Goal: Communication & Community: Share content

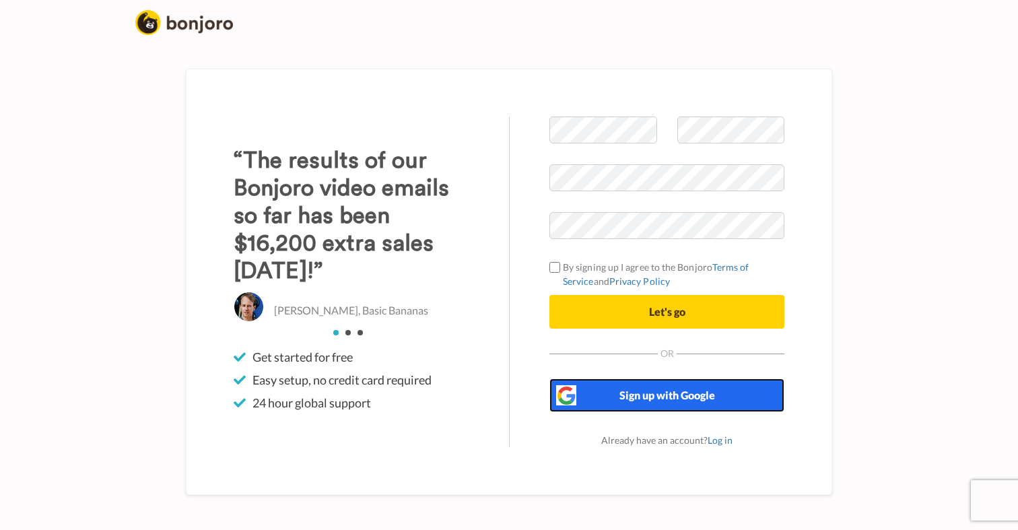
click at [654, 399] on span "Sign up with Google" at bounding box center [667, 394] width 96 height 13
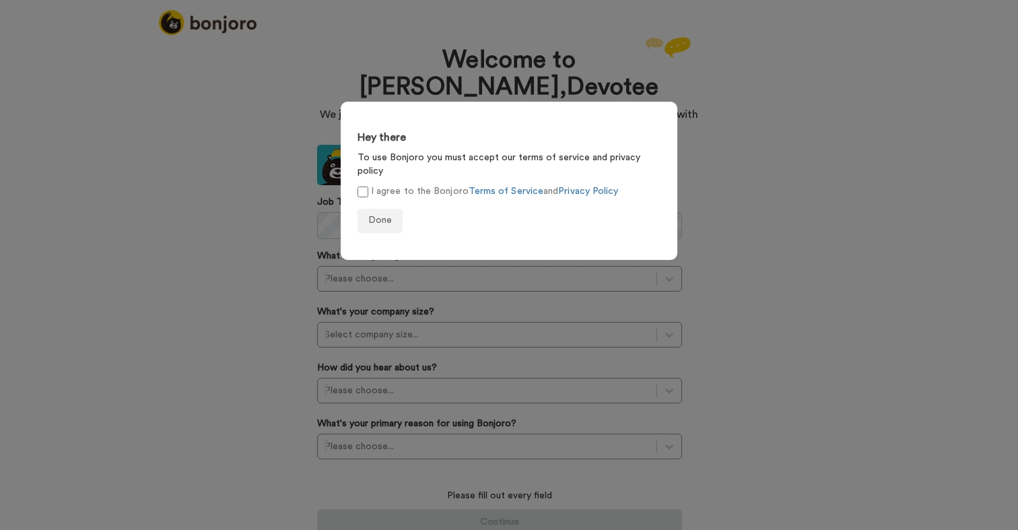
click at [370, 184] on label "I agree to the Bonjoro Terms of Service and Privacy Policy" at bounding box center [487, 191] width 261 height 14
click at [390, 215] on span "Done" at bounding box center [380, 219] width 24 height 9
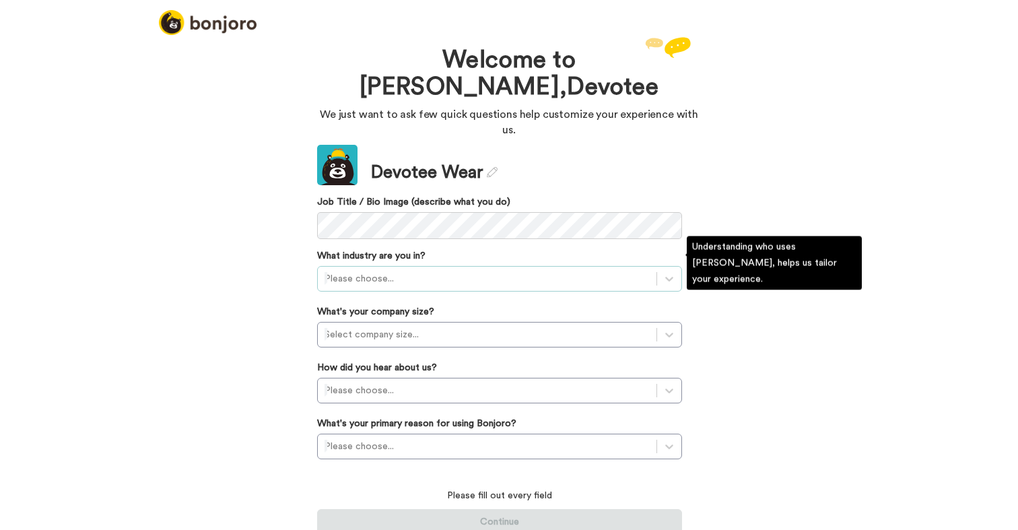
click at [458, 268] on div "Please choose..." at bounding box center [487, 279] width 339 height 22
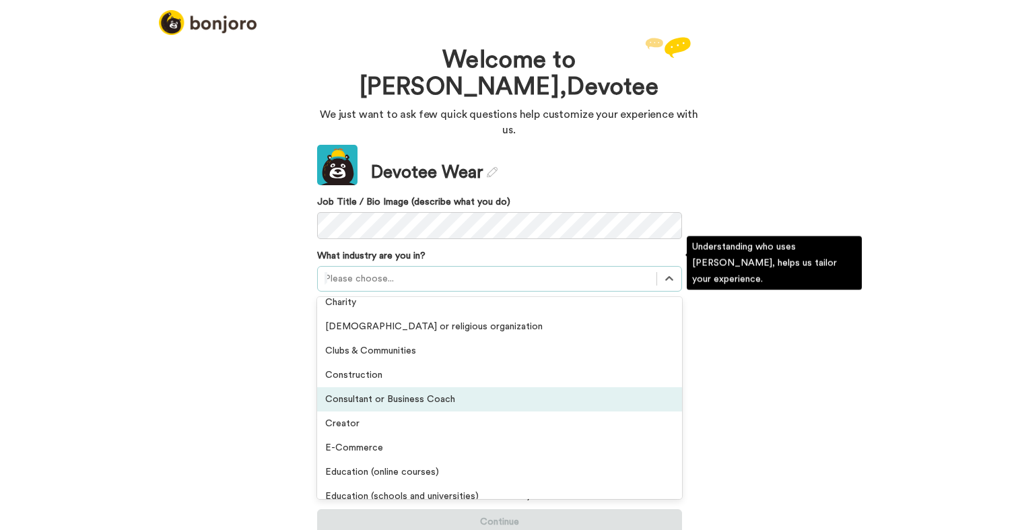
scroll to position [13, 0]
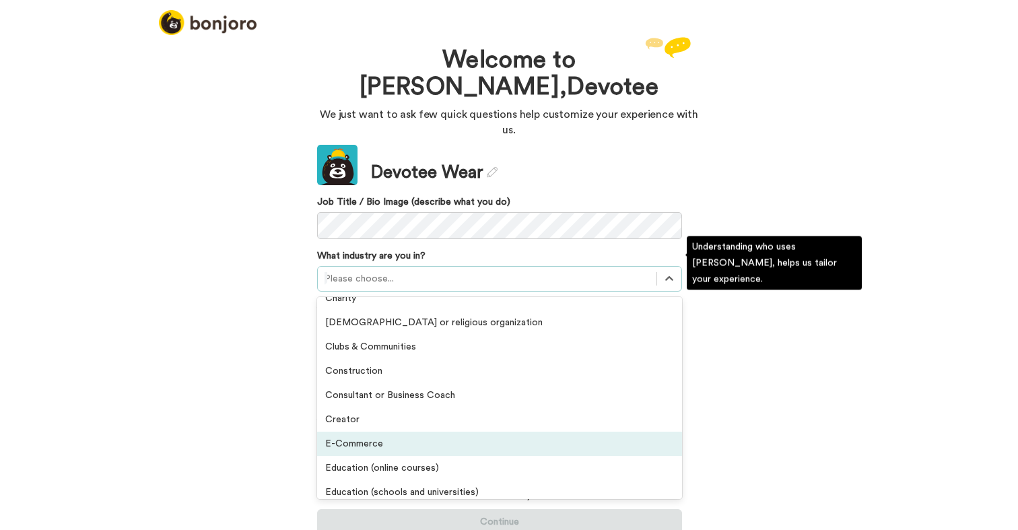
click at [390, 432] on div "E-Commerce" at bounding box center [499, 444] width 365 height 24
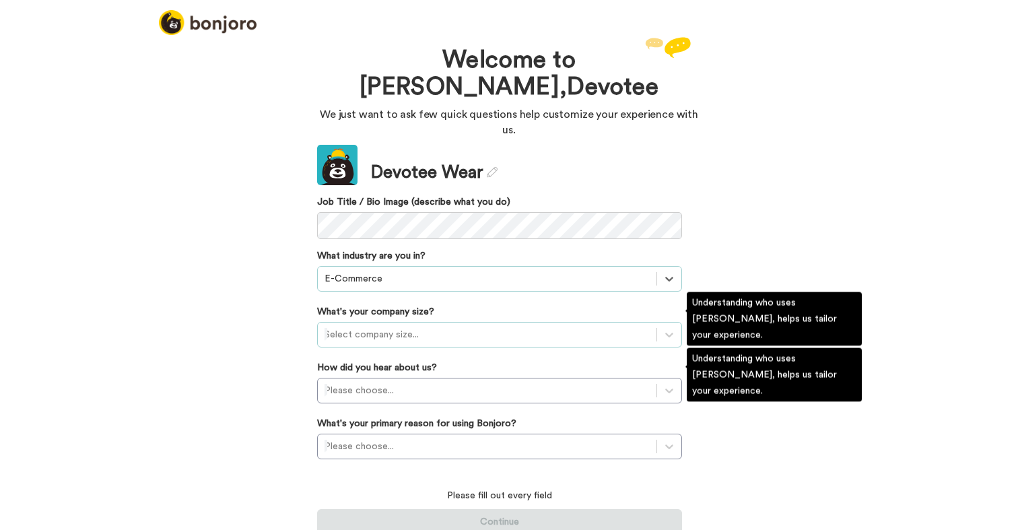
click at [406, 326] on div at bounding box center [486, 334] width 325 height 16
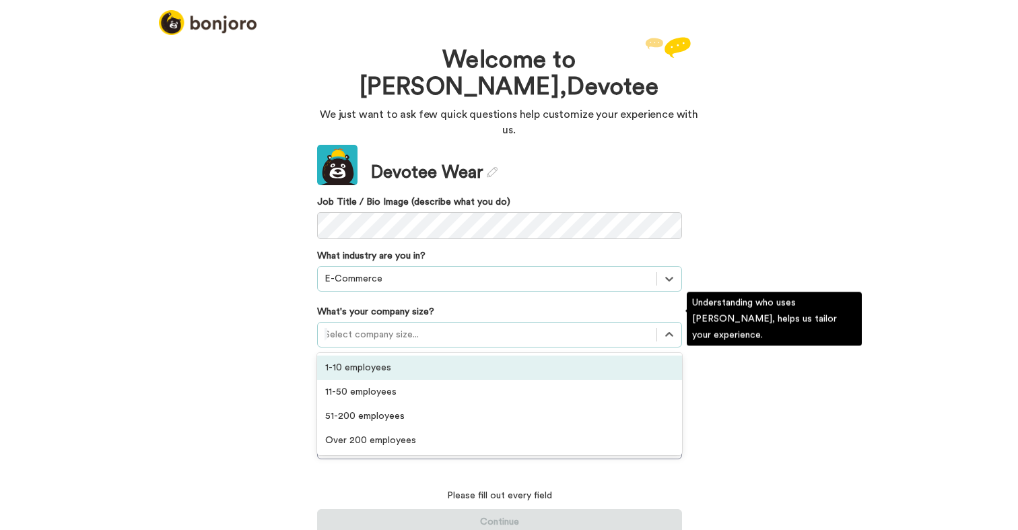
click at [400, 355] on div "1-10 employees" at bounding box center [499, 367] width 365 height 24
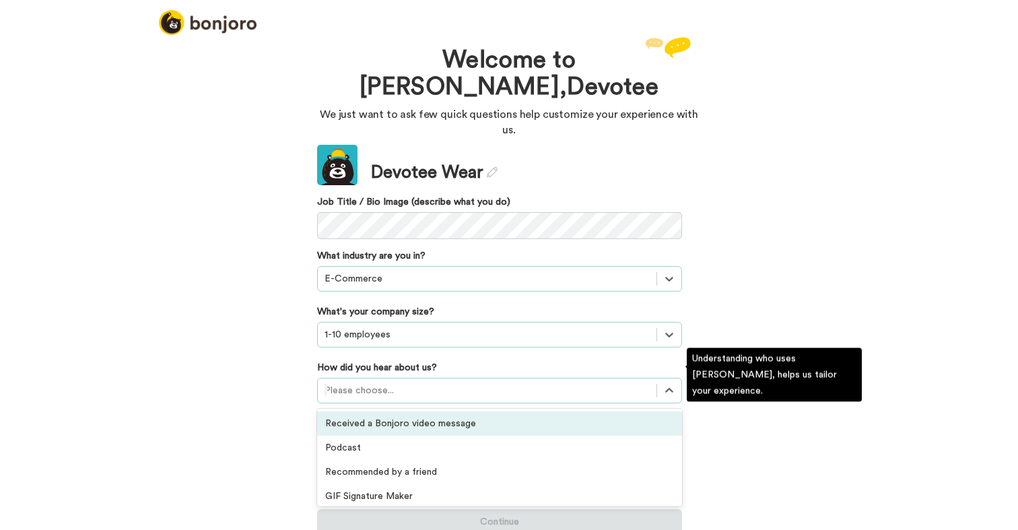
scroll to position [0, 0]
click at [386, 386] on div "Please choose..." at bounding box center [499, 391] width 365 height 26
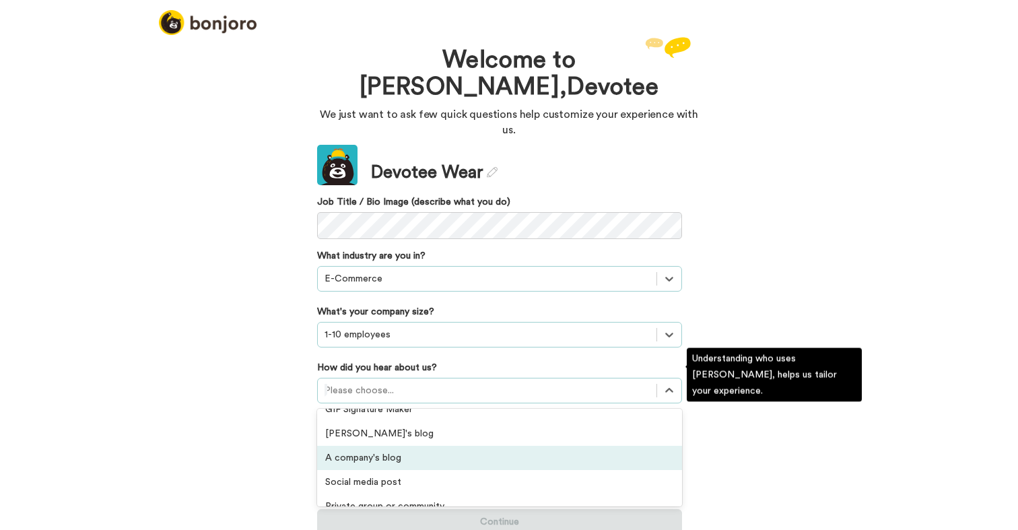
scroll to position [83, 0]
click at [389, 449] on div "A company's blog" at bounding box center [499, 461] width 365 height 24
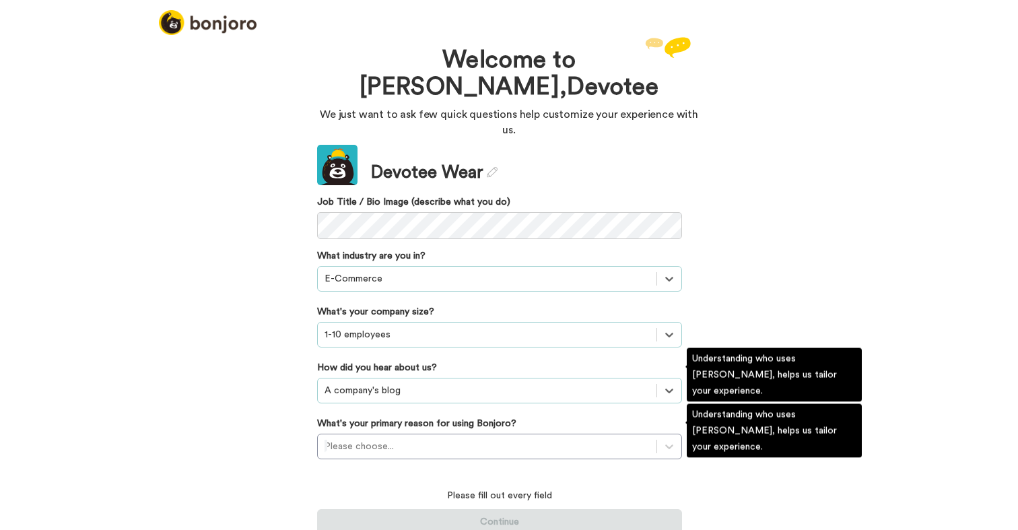
click at [434, 382] on div at bounding box center [486, 390] width 325 height 16
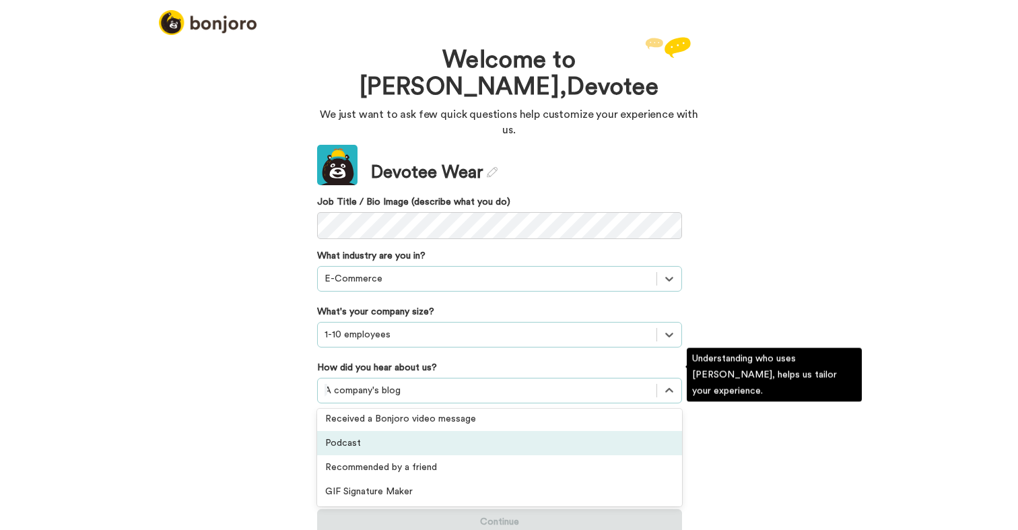
scroll to position [7, 0]
click at [397, 430] on div "Podcast" at bounding box center [499, 440] width 365 height 24
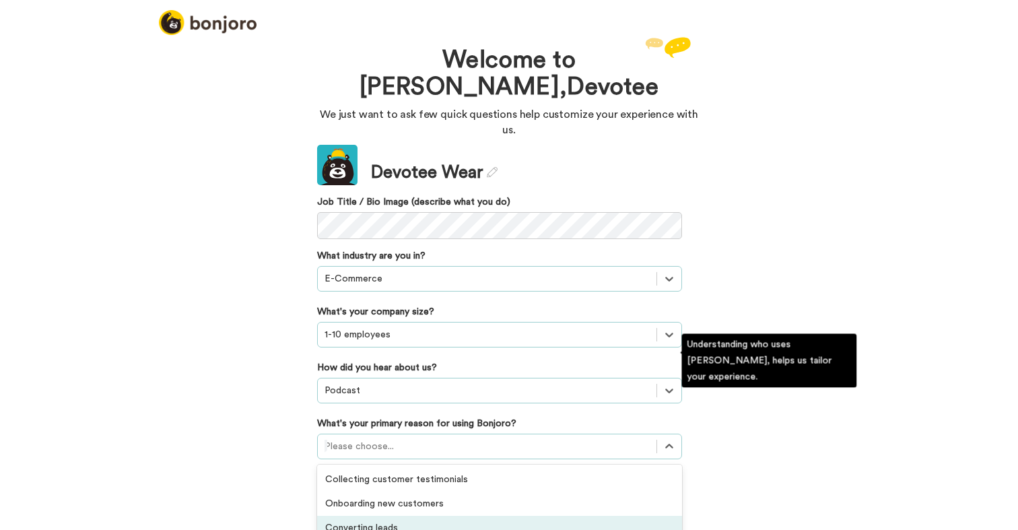
scroll to position [70, 0]
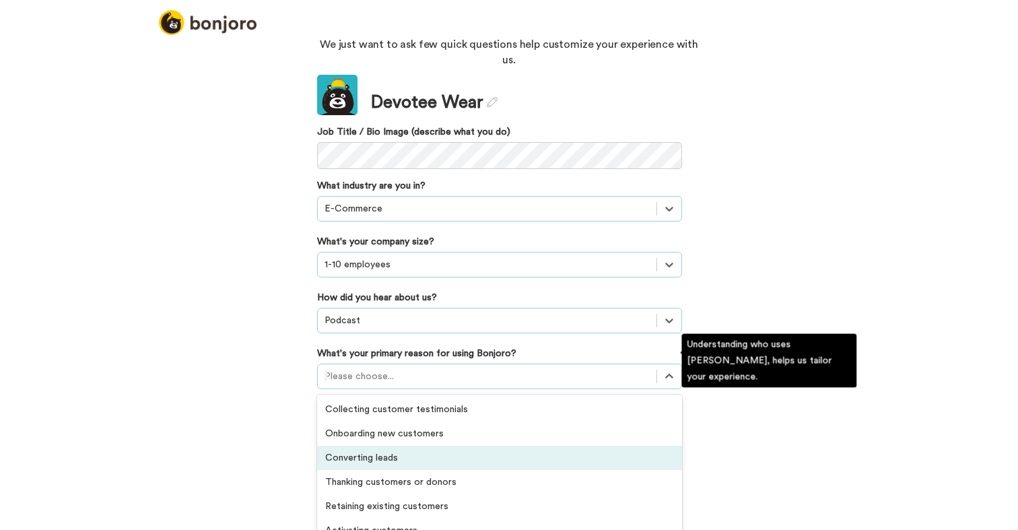
click at [459, 389] on div "option Converting leads focused, 3 of 6. 6 results available. Use Up and Down t…" at bounding box center [499, 377] width 365 height 26
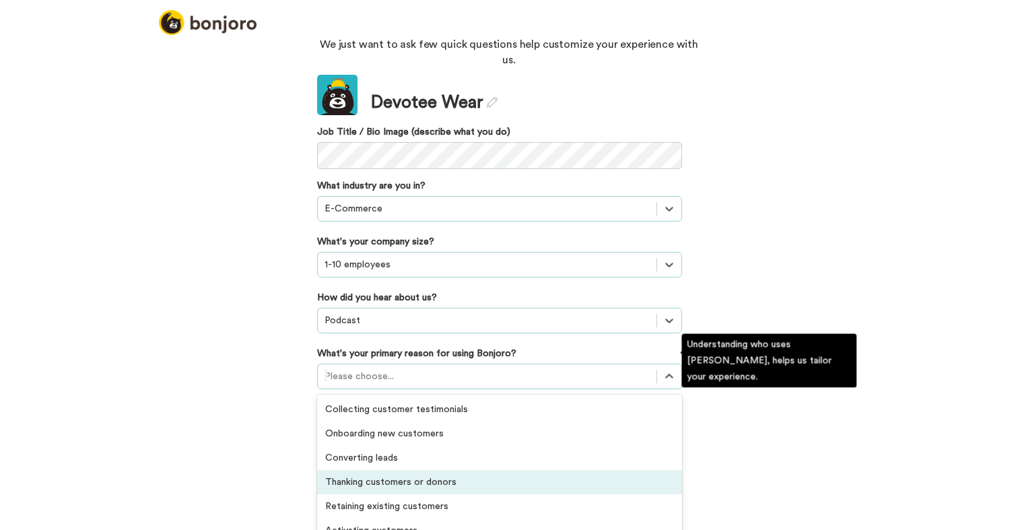
click at [386, 473] on div "Thanking customers or donors" at bounding box center [499, 482] width 365 height 24
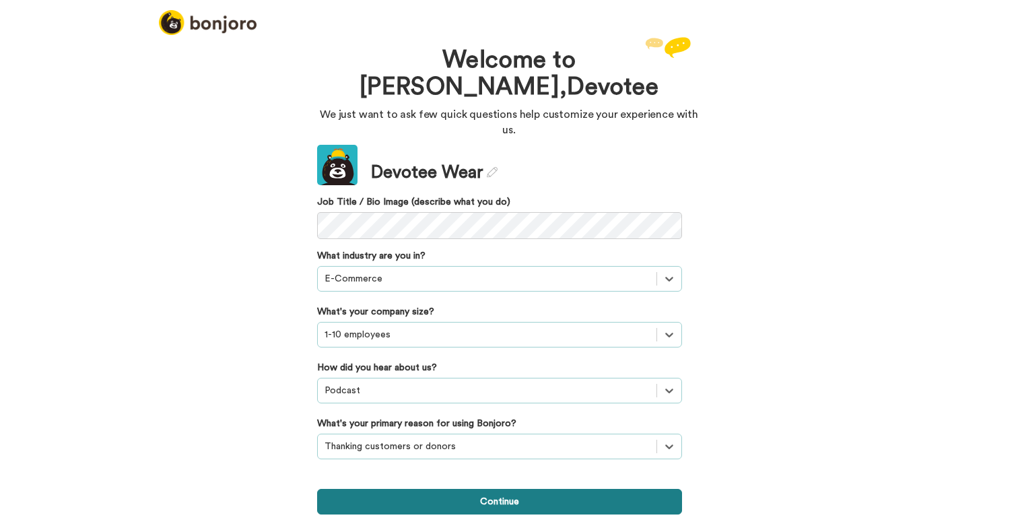
click at [480, 492] on button "Continue" at bounding box center [499, 502] width 365 height 26
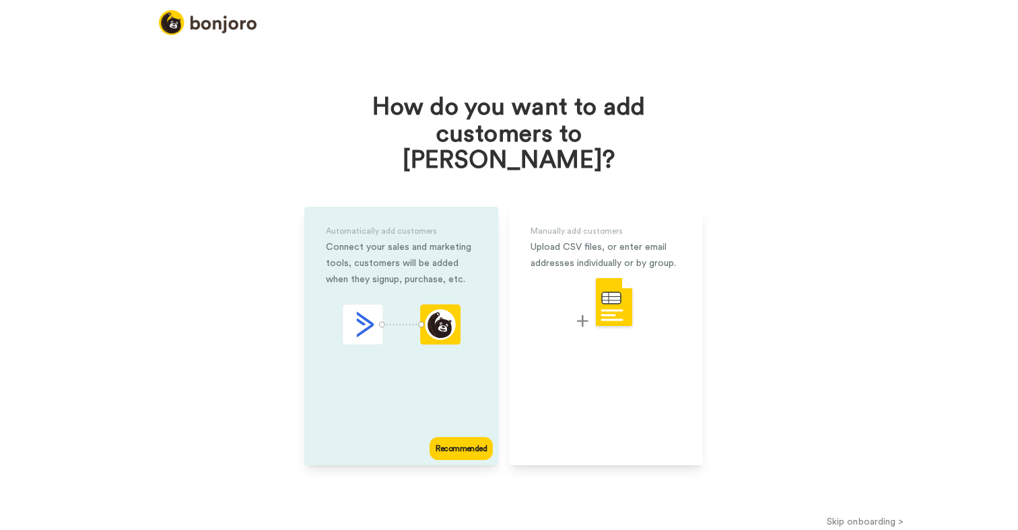
click at [382, 239] on div "Connect your sales and marketing tools, customers will be added when they signu…" at bounding box center [401, 263] width 151 height 48
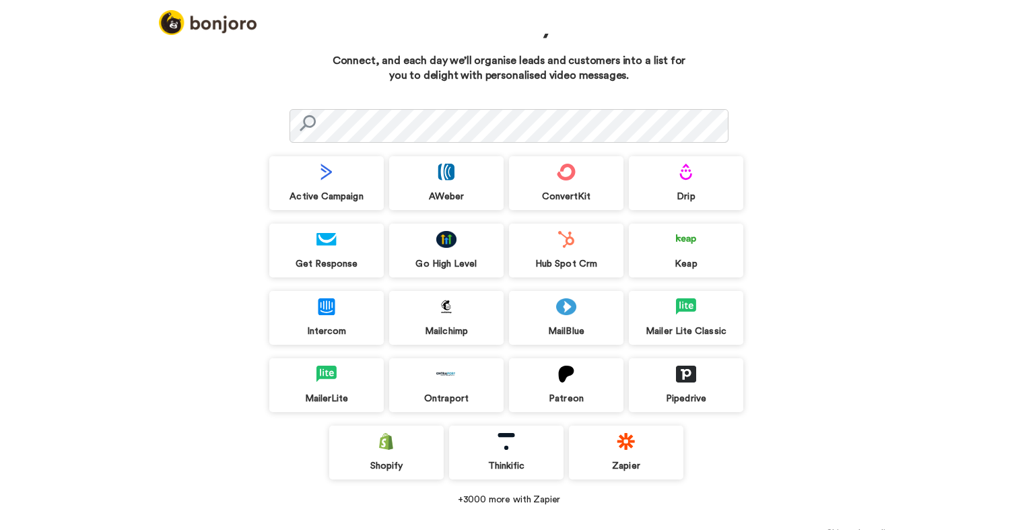
scroll to position [44, 0]
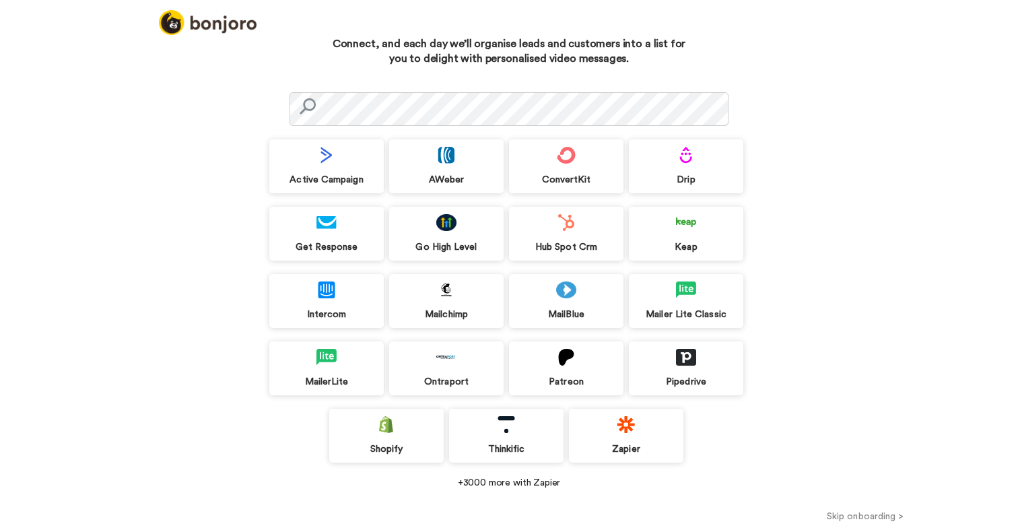
click at [384, 426] on img at bounding box center [386, 424] width 20 height 17
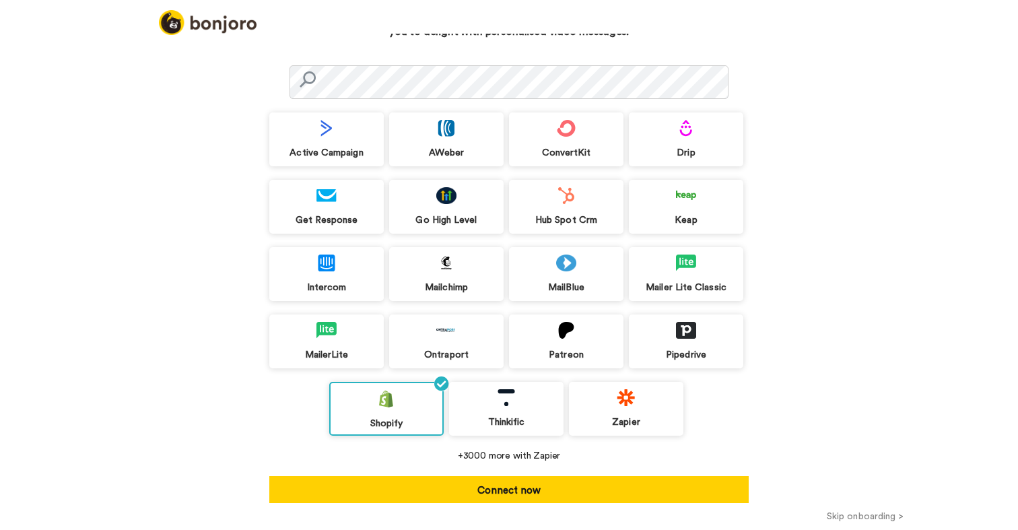
click at [456, 490] on button "Connect now" at bounding box center [508, 489] width 479 height 27
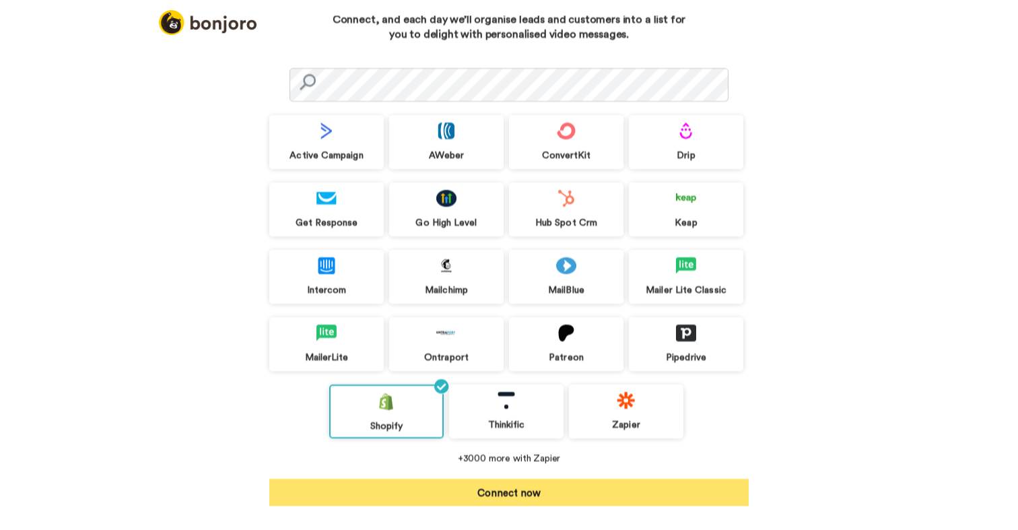
scroll to position [50, 0]
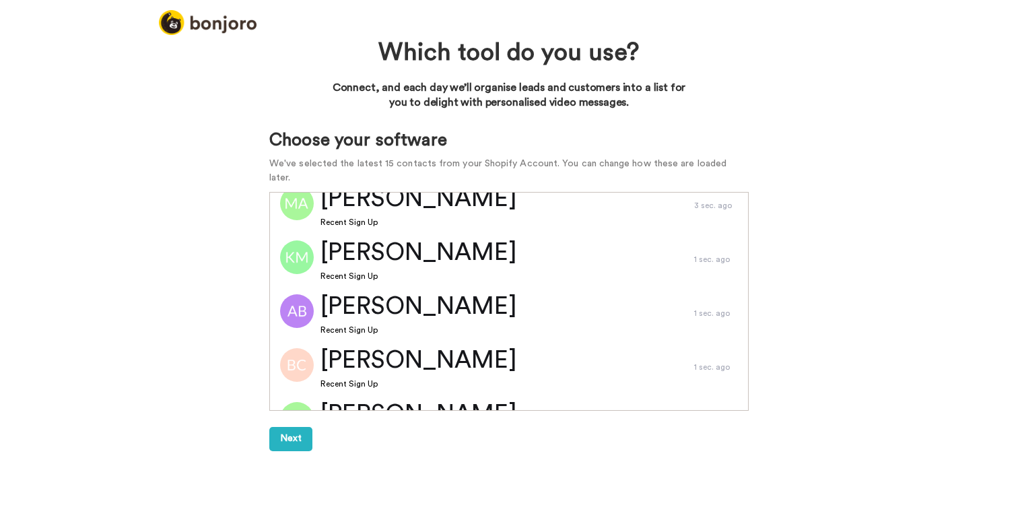
scroll to position [15, 0]
click at [289, 432] on button "Next" at bounding box center [290, 439] width 43 height 24
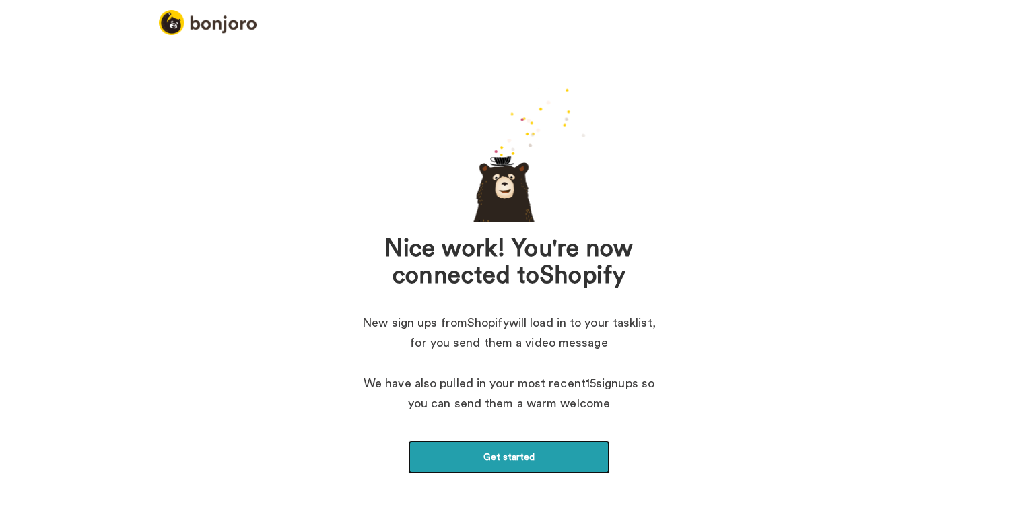
click at [533, 465] on link "Get started" at bounding box center [509, 457] width 202 height 34
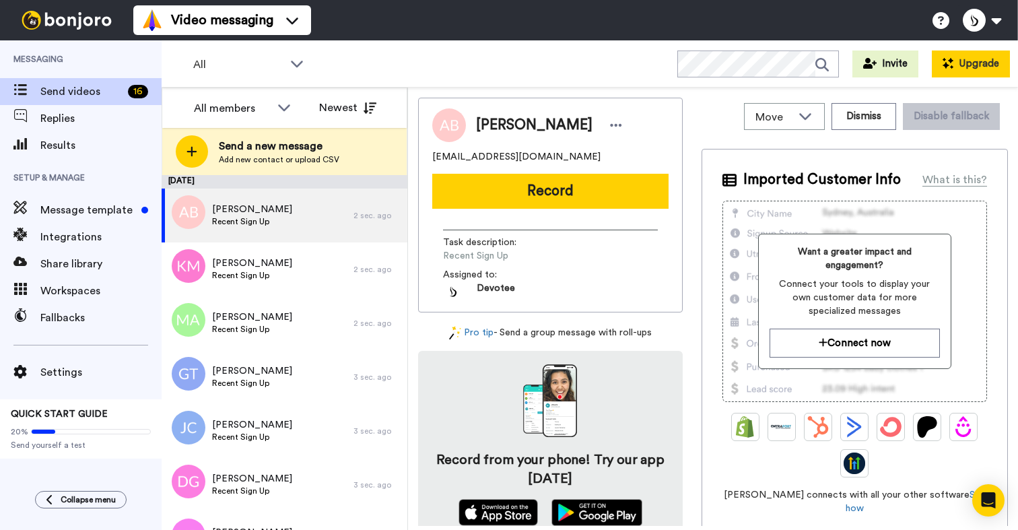
click at [951, 65] on icon at bounding box center [947, 63] width 11 height 11
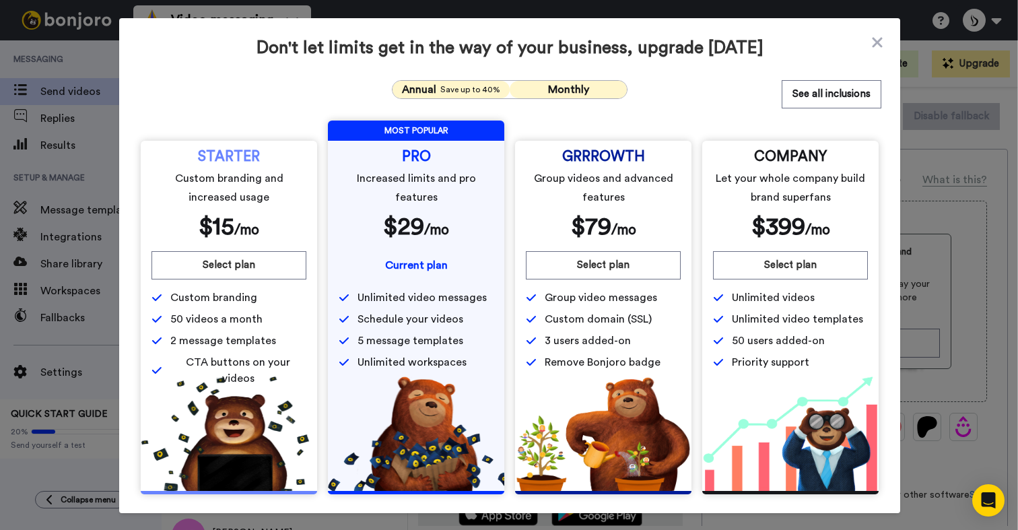
click at [584, 88] on button "Monthly" at bounding box center [568, 90] width 117 height 18
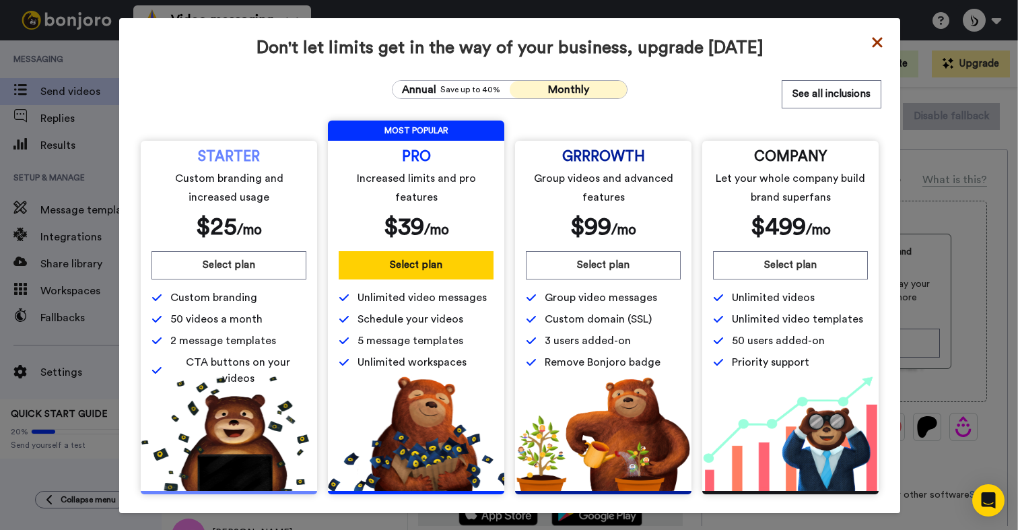
click at [872, 44] on icon at bounding box center [877, 42] width 10 height 10
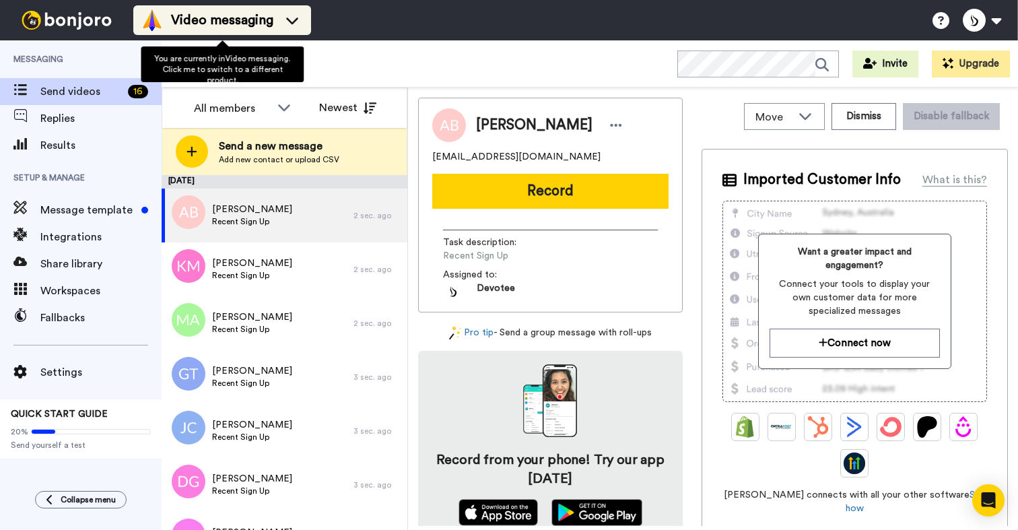
click at [187, 32] on li "Video messaging" at bounding box center [222, 20] width 178 height 30
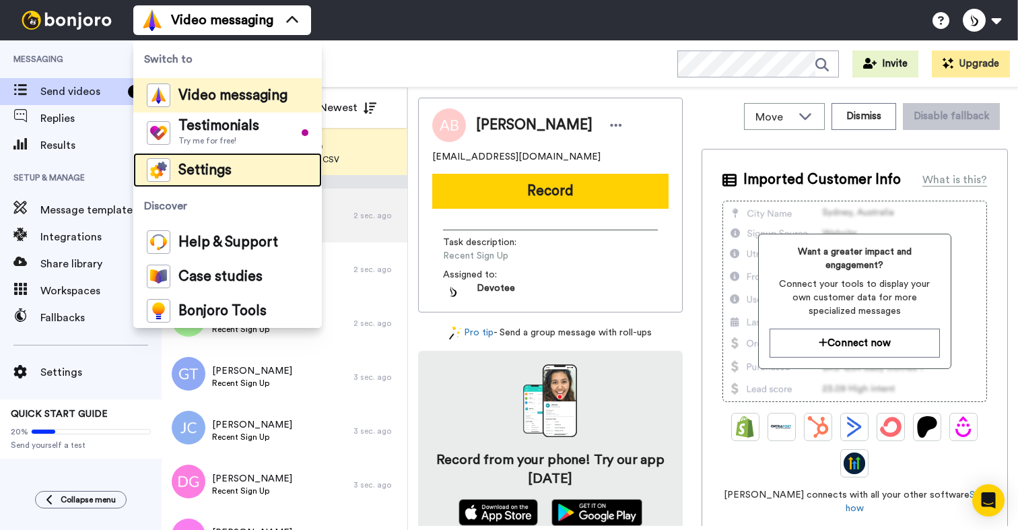
click at [232, 181] on li "Settings" at bounding box center [227, 170] width 188 height 34
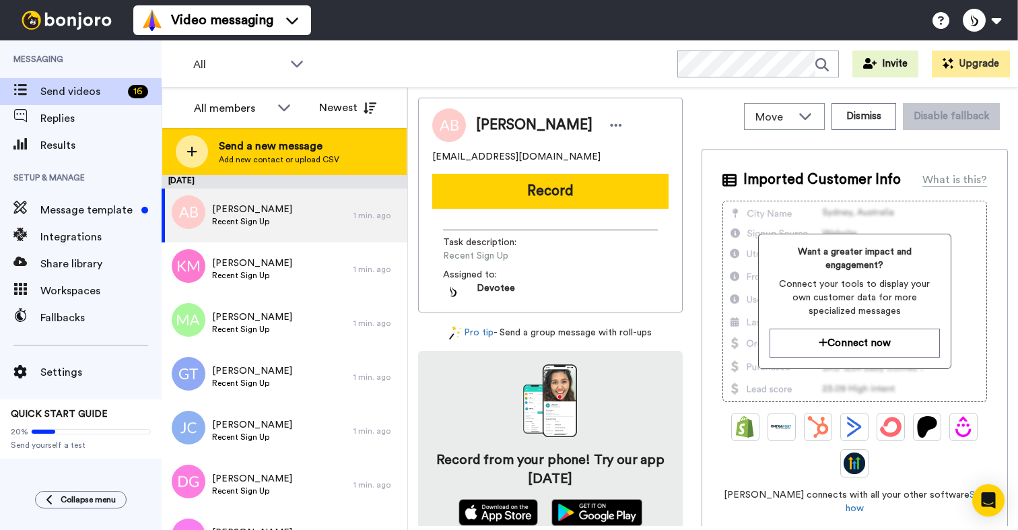
click at [265, 145] on span "Send a new message" at bounding box center [279, 146] width 121 height 16
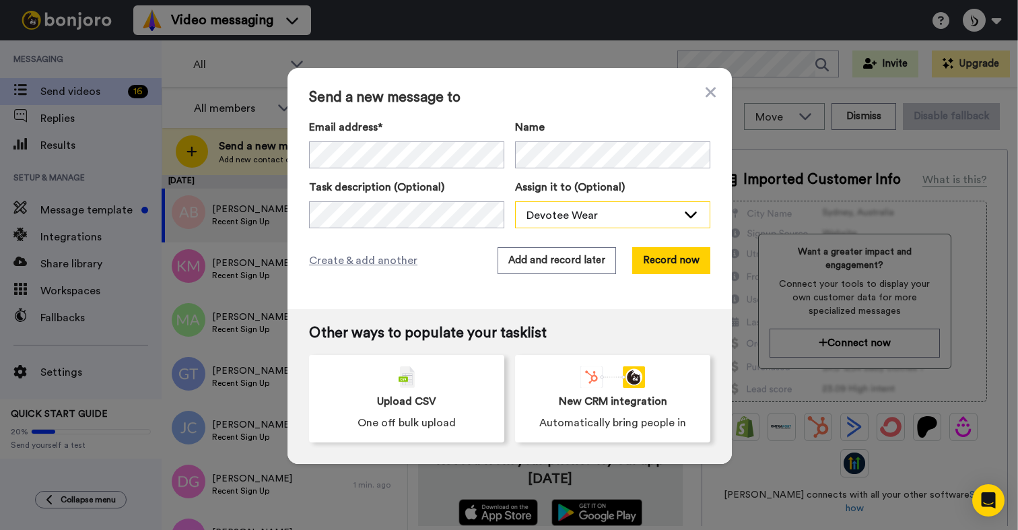
click at [576, 217] on div "Devotee Wear" at bounding box center [601, 215] width 151 height 16
click at [575, 217] on div "Devotee Wear" at bounding box center [601, 215] width 151 height 16
click at [677, 267] on button "Record now" at bounding box center [671, 260] width 78 height 27
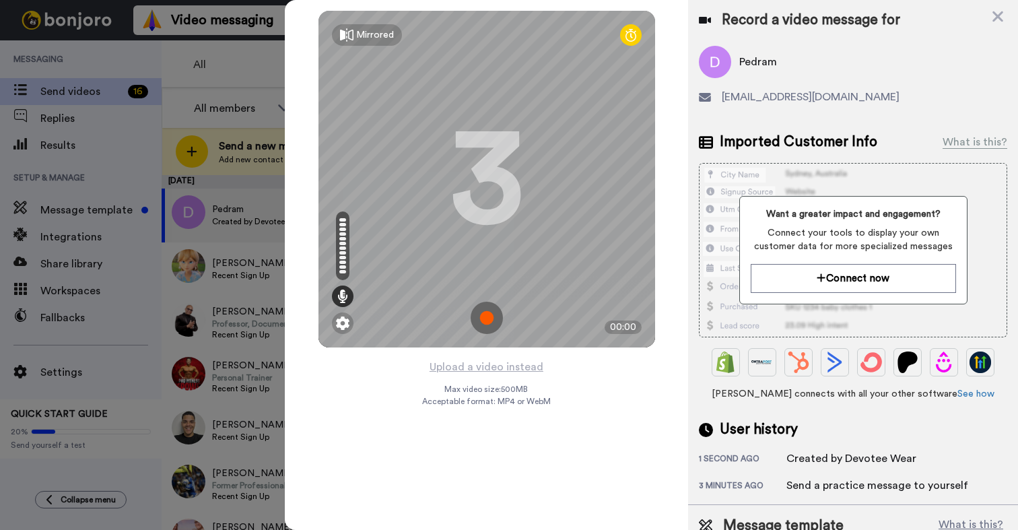
click at [489, 321] on img at bounding box center [487, 318] width 32 height 32
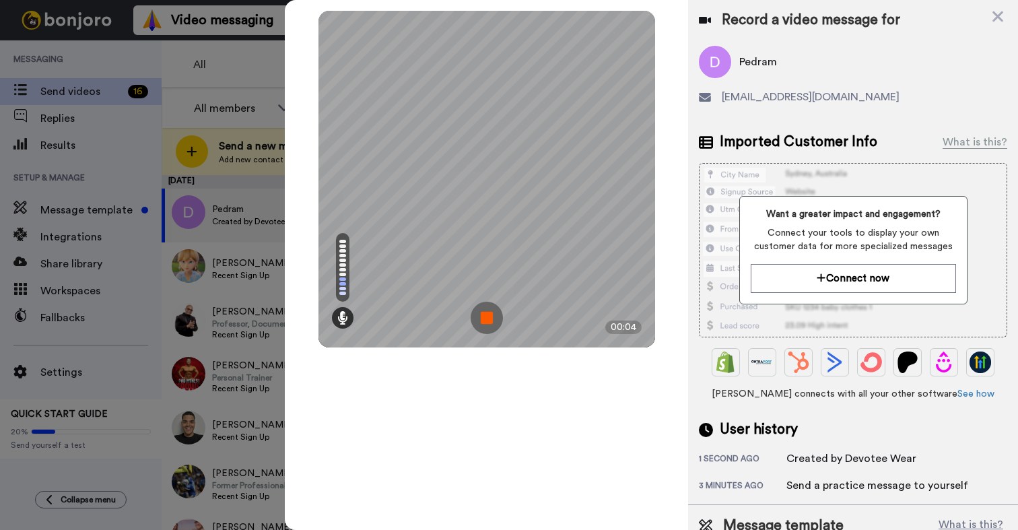
click at [486, 319] on img at bounding box center [487, 318] width 32 height 32
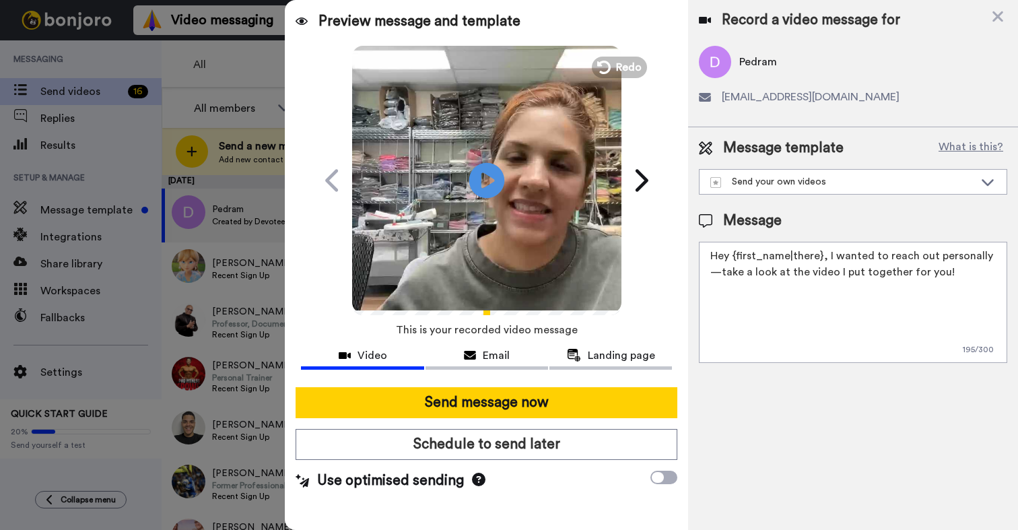
click at [486, 184] on icon "Play/Pause" at bounding box center [487, 180] width 36 height 64
click at [486, 357] on span "Email" at bounding box center [496, 355] width 27 height 16
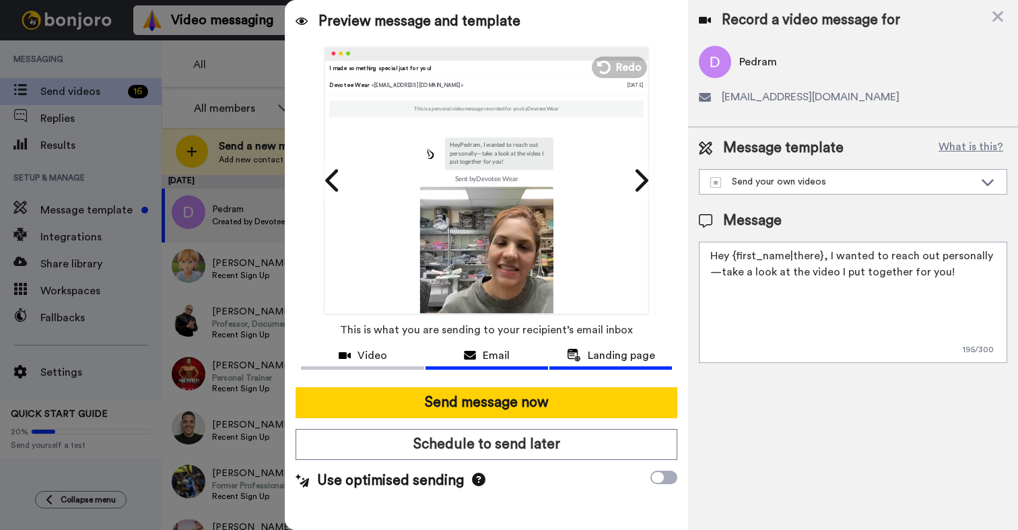
click at [607, 356] on span "Landing page" at bounding box center [621, 355] width 67 height 16
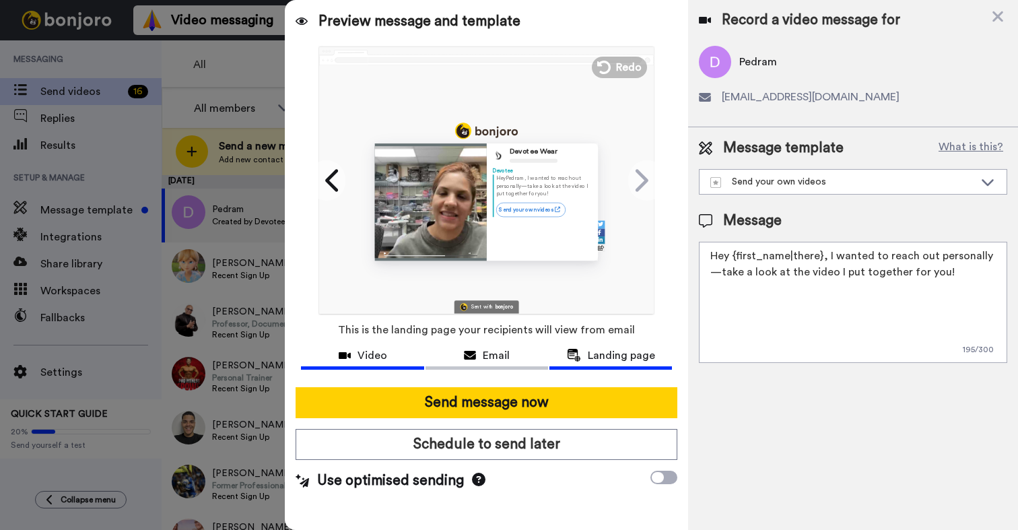
click at [353, 357] on div "Video" at bounding box center [362, 355] width 123 height 16
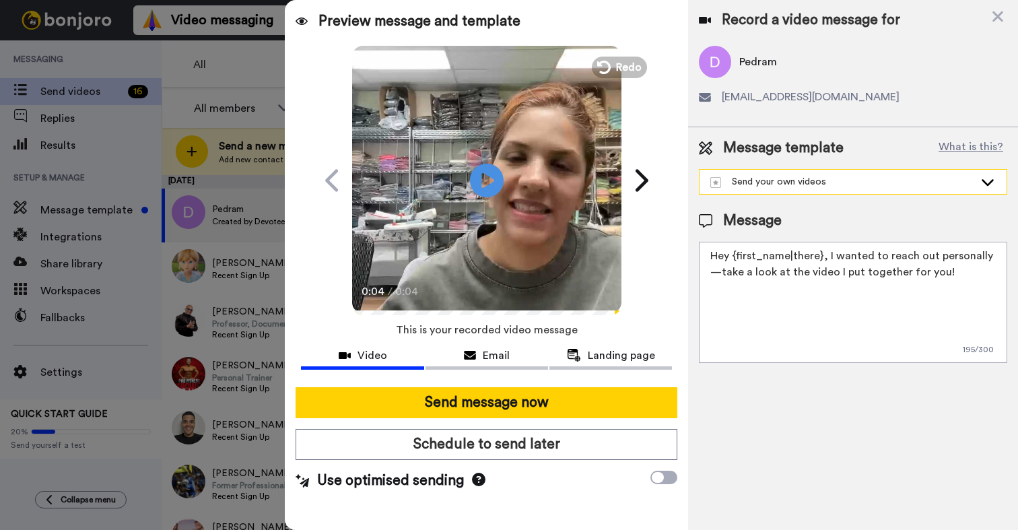
click at [765, 185] on div "Send your own videos" at bounding box center [842, 181] width 264 height 13
click at [767, 187] on div "Send your own videos" at bounding box center [842, 181] width 264 height 13
click at [523, 351] on div "Email" at bounding box center [486, 355] width 123 height 16
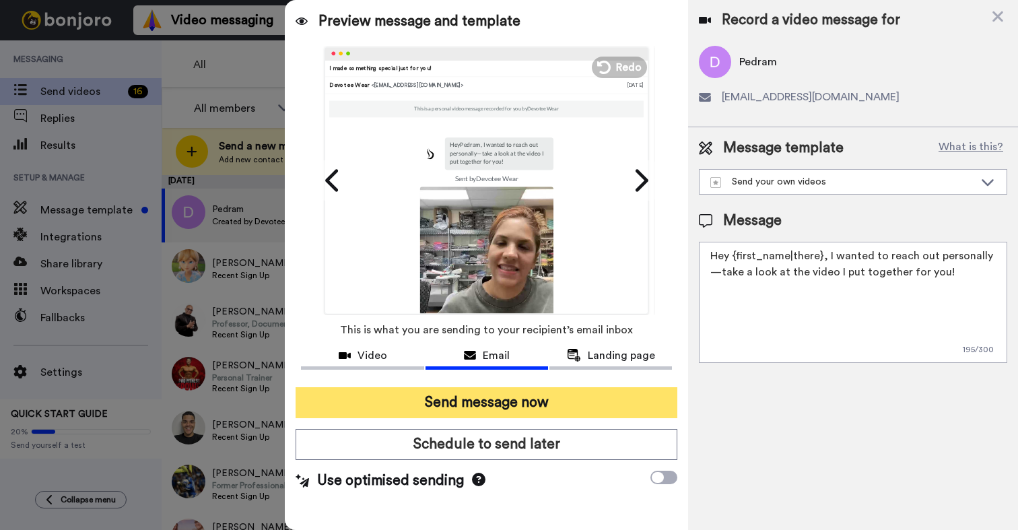
click at [528, 405] on button "Send message now" at bounding box center [487, 402] width 382 height 31
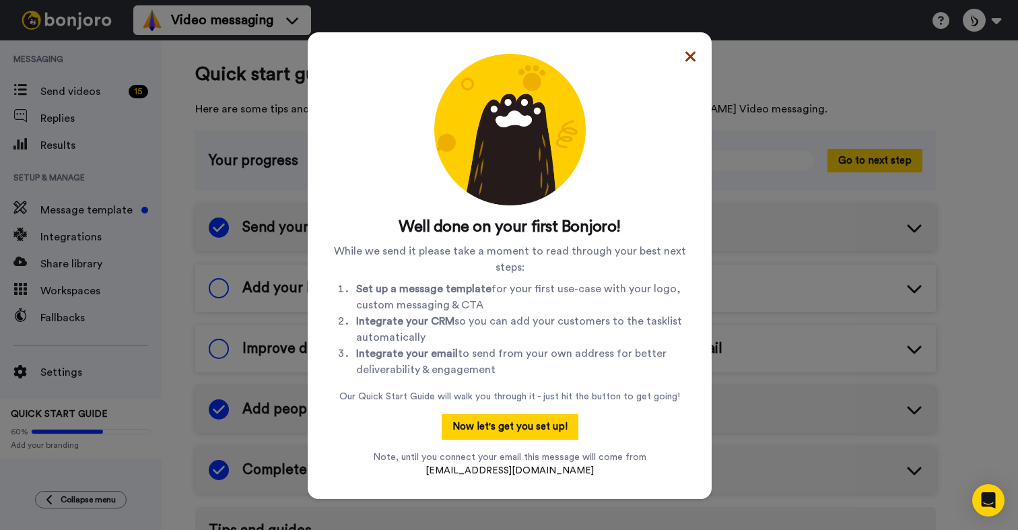
click at [687, 55] on icon at bounding box center [690, 56] width 10 height 10
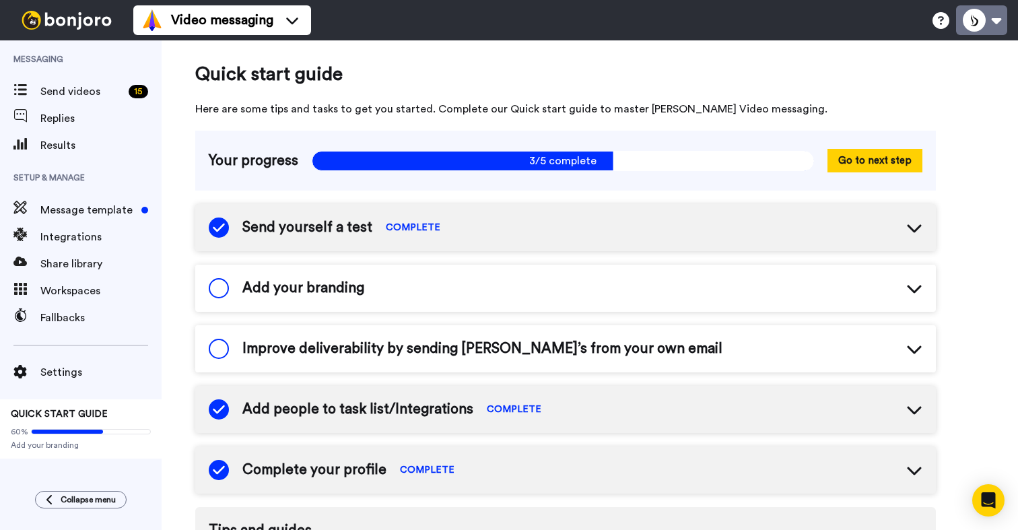
click at [996, 22] on button at bounding box center [981, 20] width 51 height 30
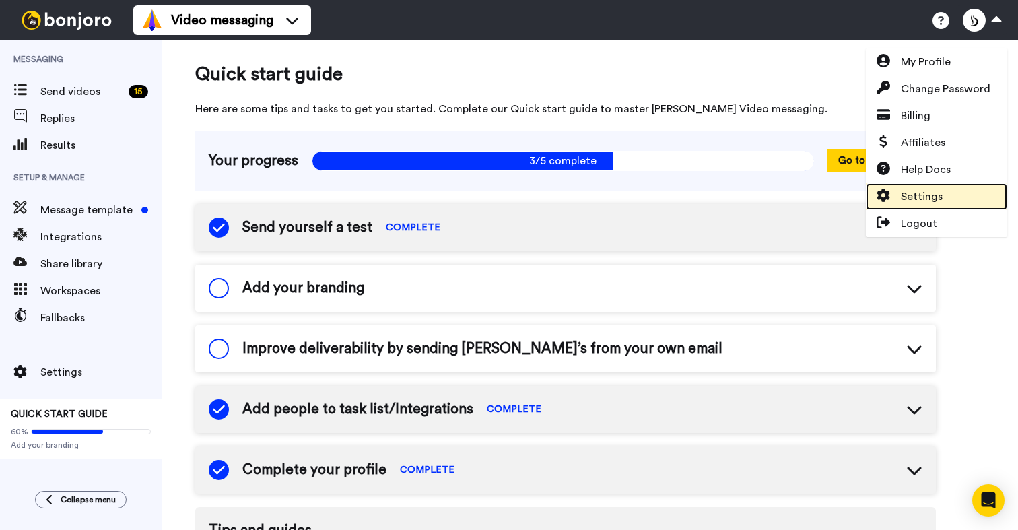
click at [920, 191] on span "Settings" at bounding box center [922, 196] width 42 height 16
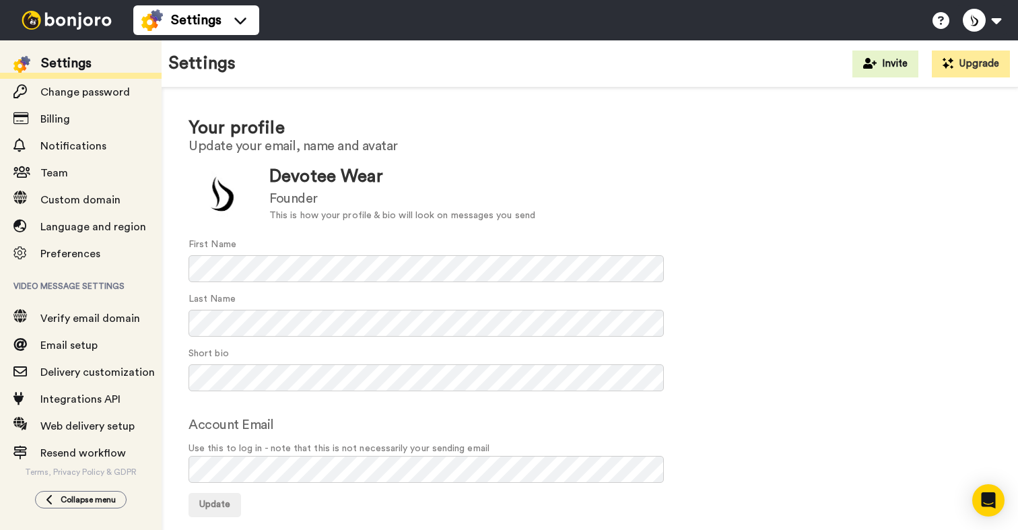
scroll to position [25, 0]
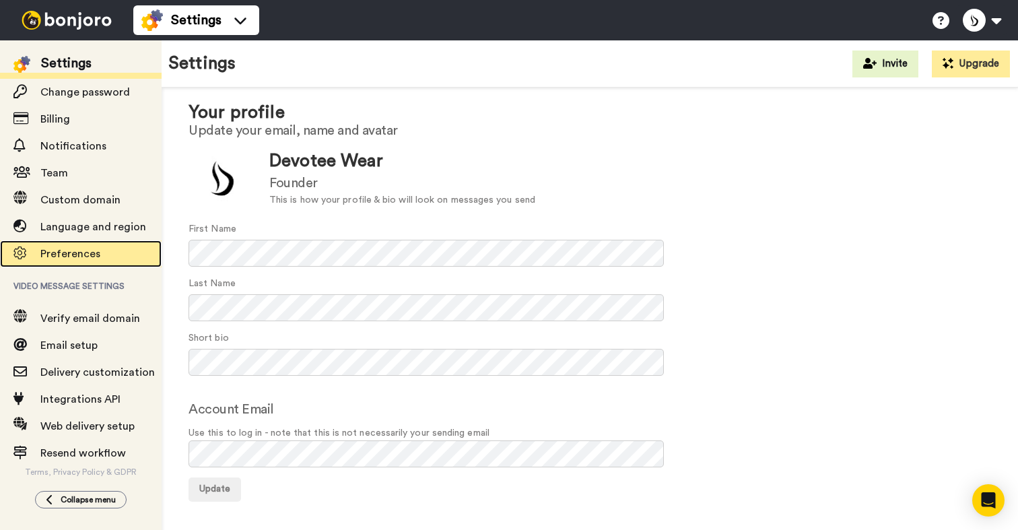
click at [65, 251] on span "Preferences" at bounding box center [70, 253] width 60 height 11
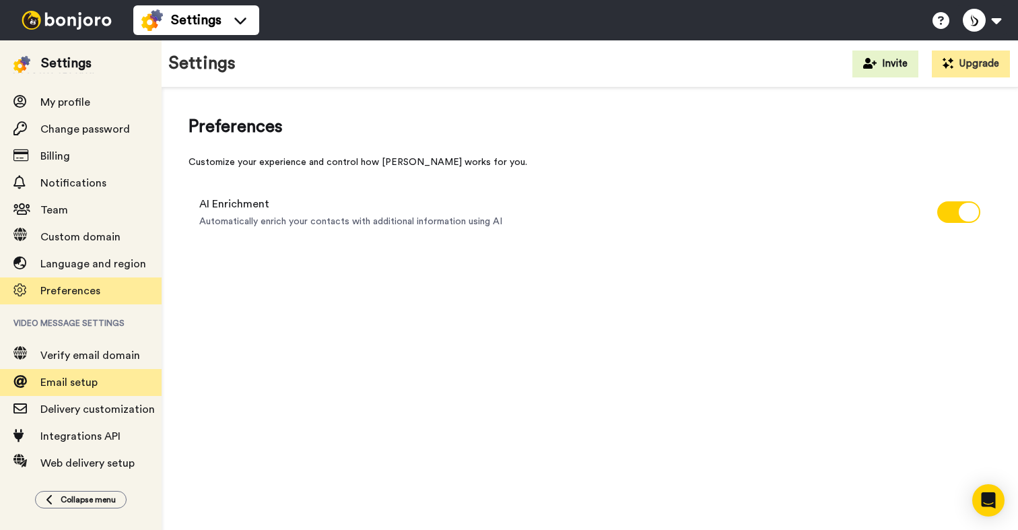
scroll to position [59, 0]
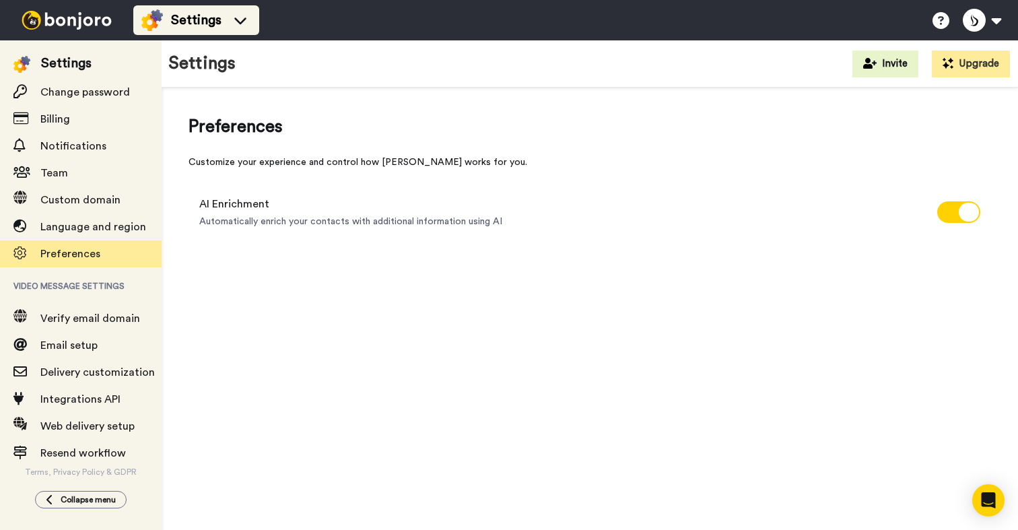
click at [216, 21] on span "Settings" at bounding box center [196, 20] width 50 height 19
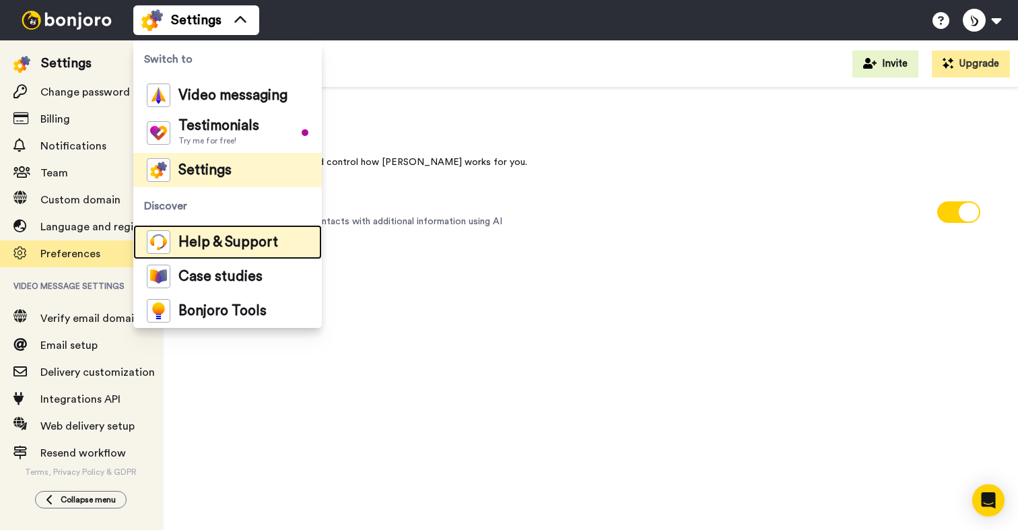
click at [215, 240] on span "Help & Support" at bounding box center [228, 242] width 100 height 13
